Goal: Feedback & Contribution: Submit feedback/report problem

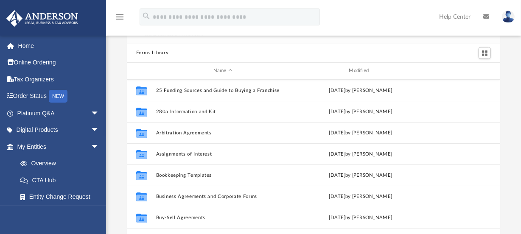
scroll to position [187, 368]
click at [30, 42] on link "Home" at bounding box center [59, 45] width 106 height 17
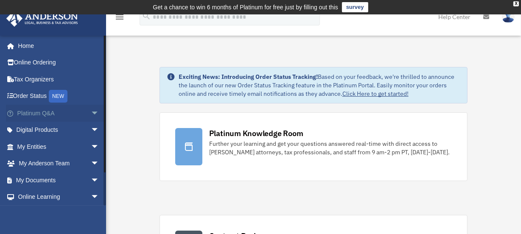
click at [91, 113] on span "arrow_drop_down" at bounding box center [99, 113] width 17 height 17
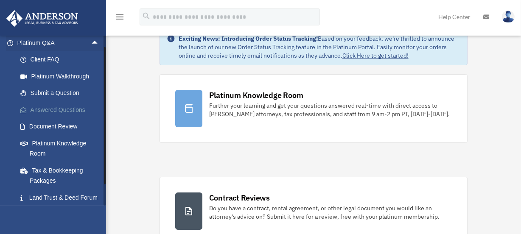
scroll to position [77, 0]
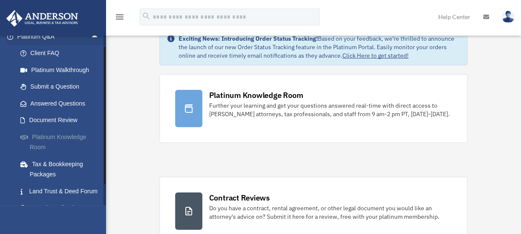
click at [79, 137] on link "Platinum Knowledge Room" at bounding box center [62, 142] width 100 height 27
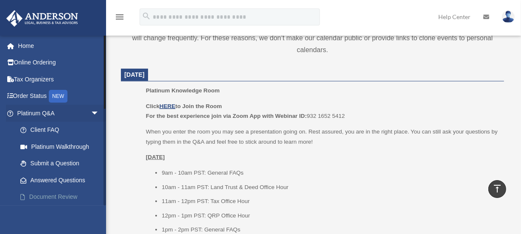
scroll to position [347, 0]
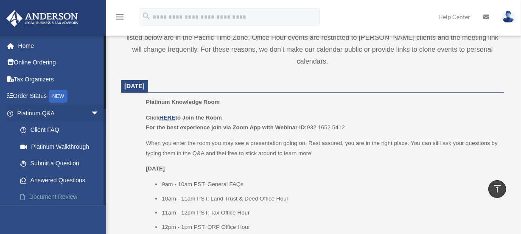
click at [40, 199] on link "Document Review" at bounding box center [62, 197] width 100 height 17
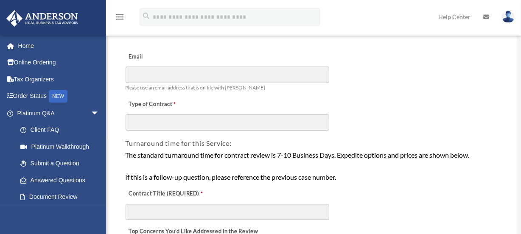
scroll to position [38, 0]
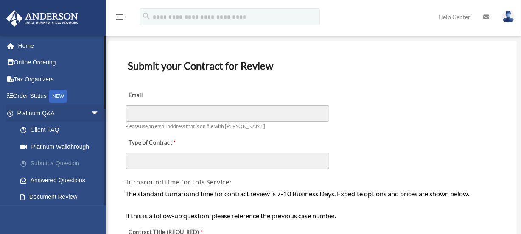
click at [68, 161] on link "Submit a Question" at bounding box center [62, 163] width 100 height 17
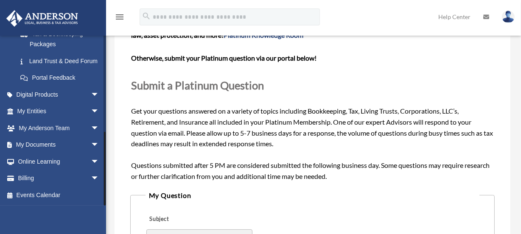
scroll to position [217, 0]
click at [91, 143] on span "arrow_drop_down" at bounding box center [99, 145] width 17 height 17
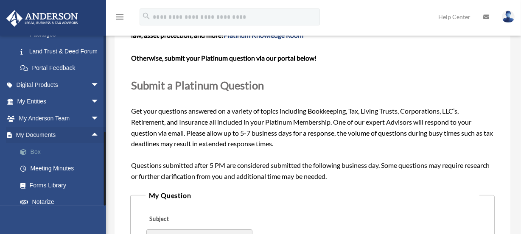
click at [38, 160] on link "Box" at bounding box center [62, 151] width 100 height 17
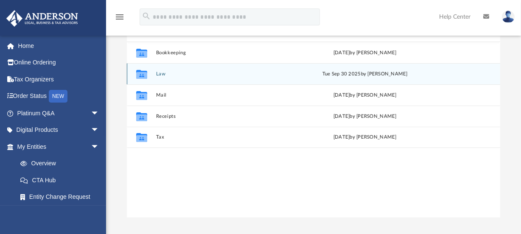
scroll to position [77, 0]
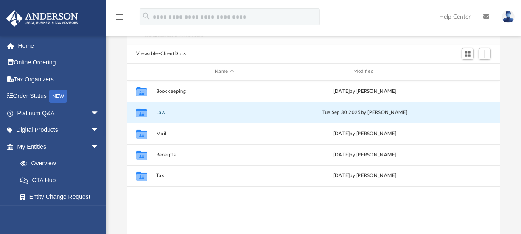
click at [159, 114] on button "Law" at bounding box center [224, 113] width 137 height 6
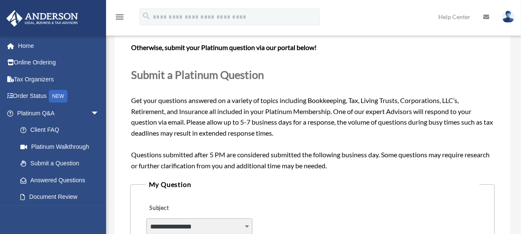
scroll to position [91, 0]
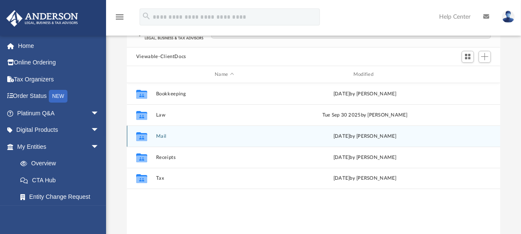
scroll to position [77, 0]
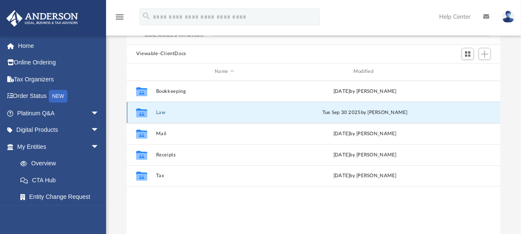
click at [163, 113] on button "Law" at bounding box center [224, 113] width 137 height 6
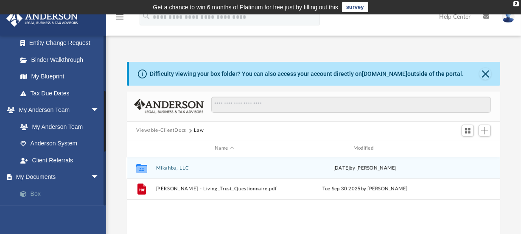
scroll to position [231, 0]
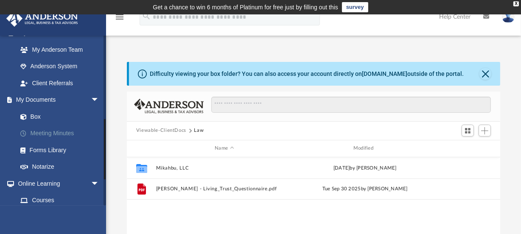
click at [58, 133] on link "Meeting Minutes" at bounding box center [62, 133] width 100 height 17
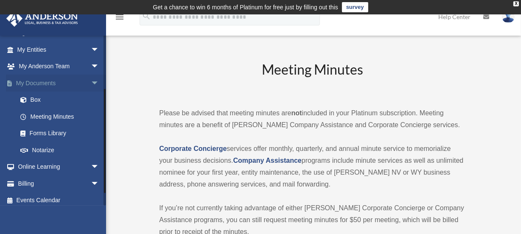
scroll to position [102, 0]
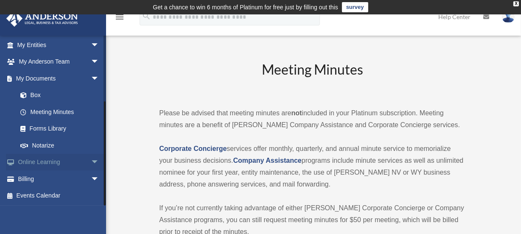
click at [91, 160] on span "arrow_drop_down" at bounding box center [99, 162] width 17 height 17
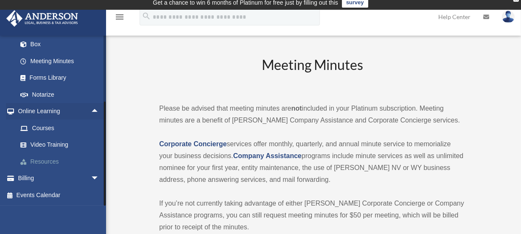
scroll to position [38, 0]
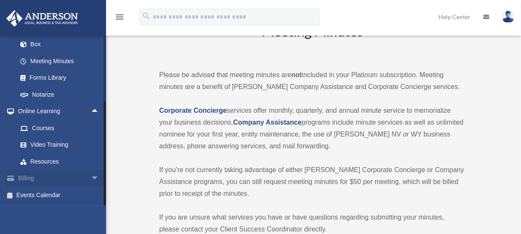
click at [91, 176] on span "arrow_drop_down" at bounding box center [99, 178] width 17 height 17
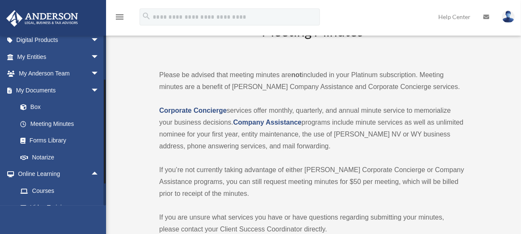
scroll to position [87, 0]
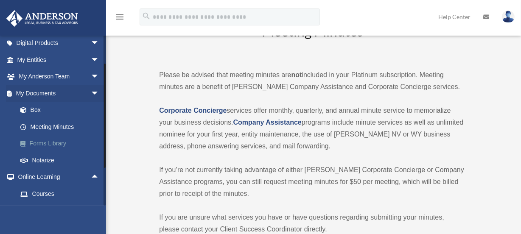
click at [37, 141] on link "Forms Library" at bounding box center [62, 143] width 100 height 17
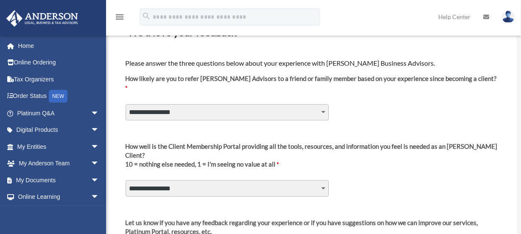
scroll to position [77, 0]
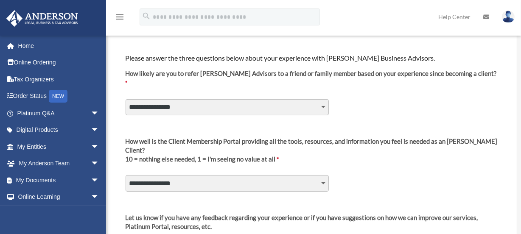
click at [325, 99] on select "**********" at bounding box center [228, 107] width 204 height 16
select select "********"
click at [126, 99] on select "**********" at bounding box center [228, 107] width 204 height 16
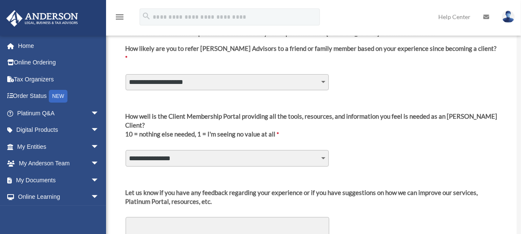
scroll to position [115, 0]
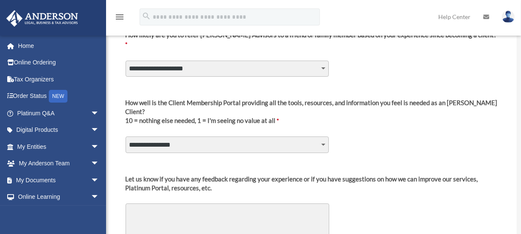
click at [324, 137] on select "**********" at bounding box center [228, 145] width 204 height 16
select select "********"
click at [126, 137] on select "**********" at bounding box center [228, 145] width 204 height 16
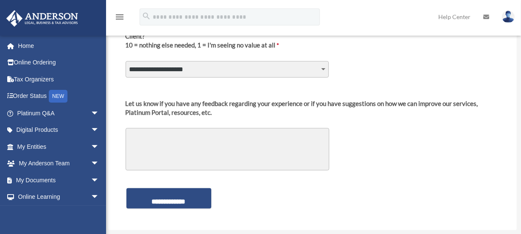
scroll to position [193, 0]
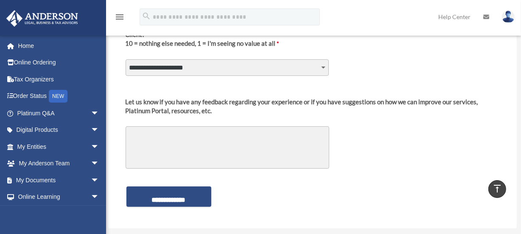
click at [147, 126] on textarea "Let us know if you have any feedback regarding your experience or if you have s…" at bounding box center [228, 147] width 204 height 42
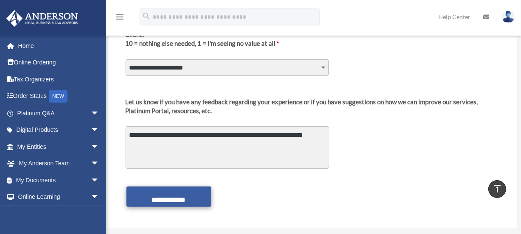
type textarea "**********"
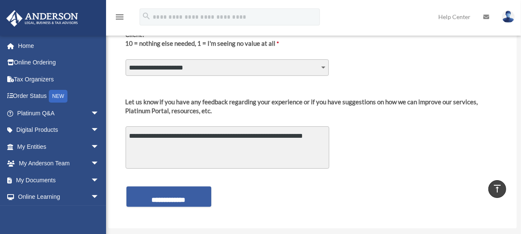
click at [161, 187] on input "**********" at bounding box center [168, 197] width 85 height 20
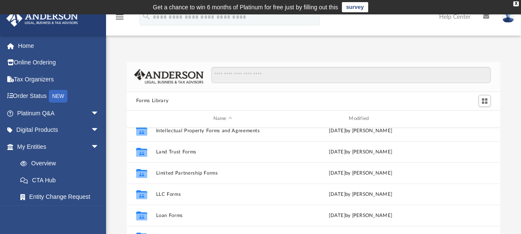
scroll to position [386, 0]
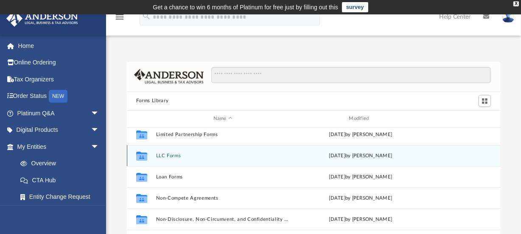
click at [160, 154] on button "LLC Forms" at bounding box center [223, 156] width 134 height 6
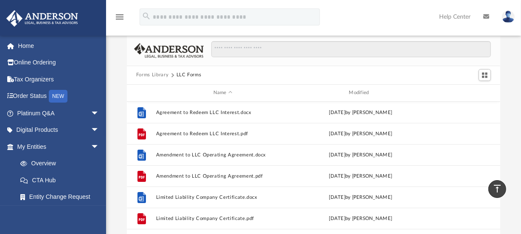
scroll to position [0, 0]
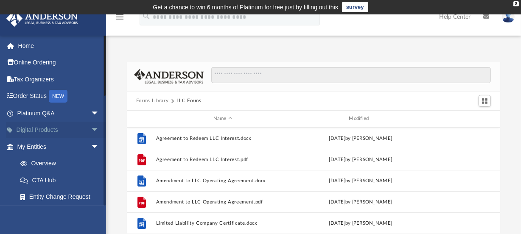
click at [92, 127] on span "arrow_drop_down" at bounding box center [99, 130] width 17 height 17
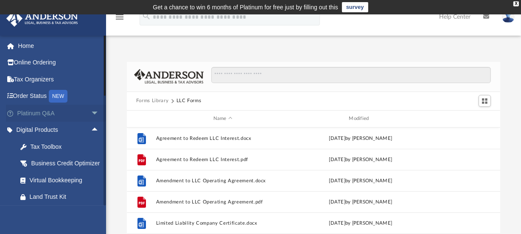
click at [91, 114] on span "arrow_drop_down" at bounding box center [99, 113] width 17 height 17
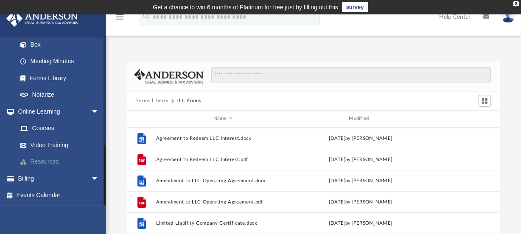
scroll to position [580, 0]
click at [518, 1] on div "X" at bounding box center [516, 3] width 6 height 5
